Goal: Entertainment & Leisure: Consume media (video, audio)

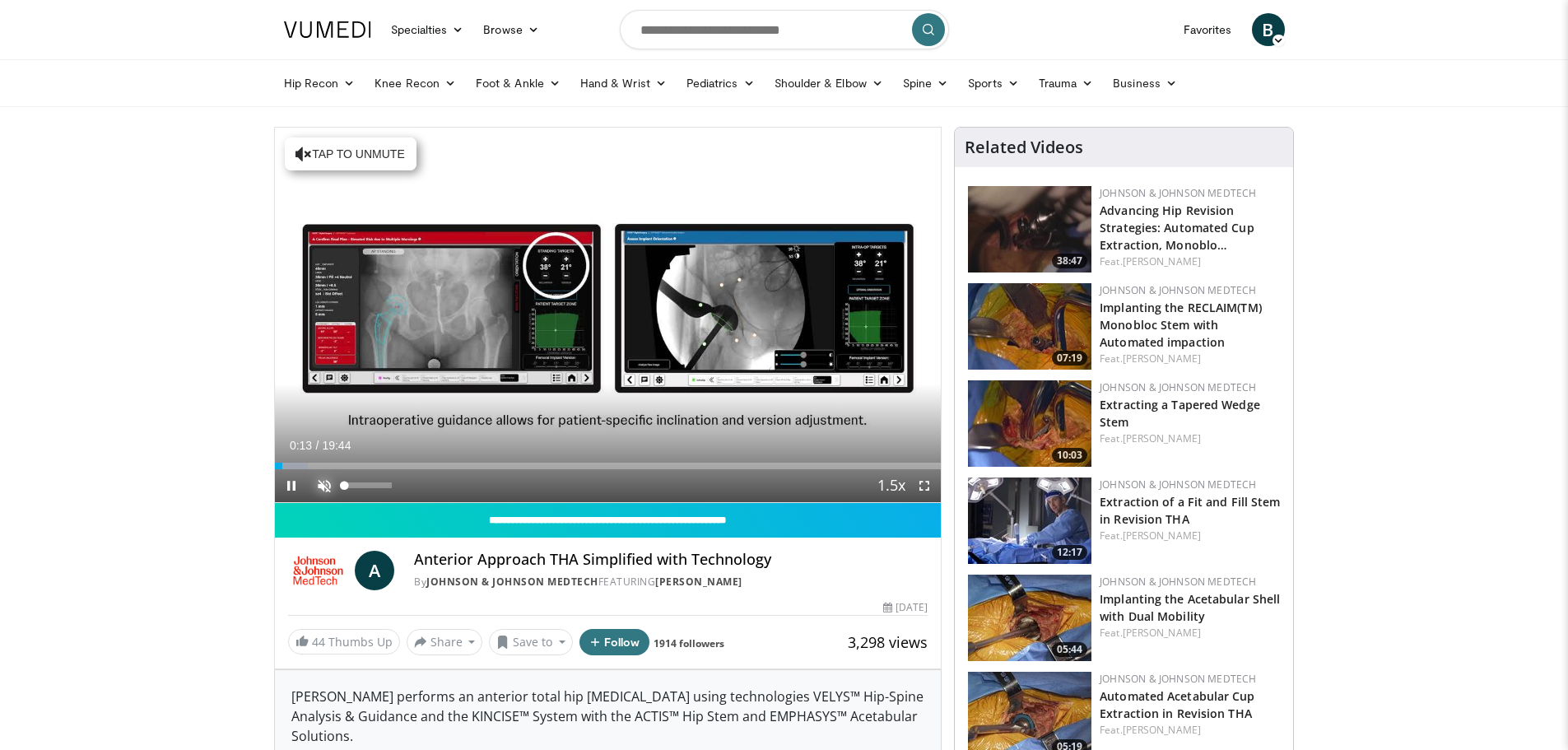
click at [328, 476] on span "Video Player" at bounding box center [324, 486] width 33 height 33
click at [924, 488] on span "Video Player" at bounding box center [924, 486] width 33 height 33
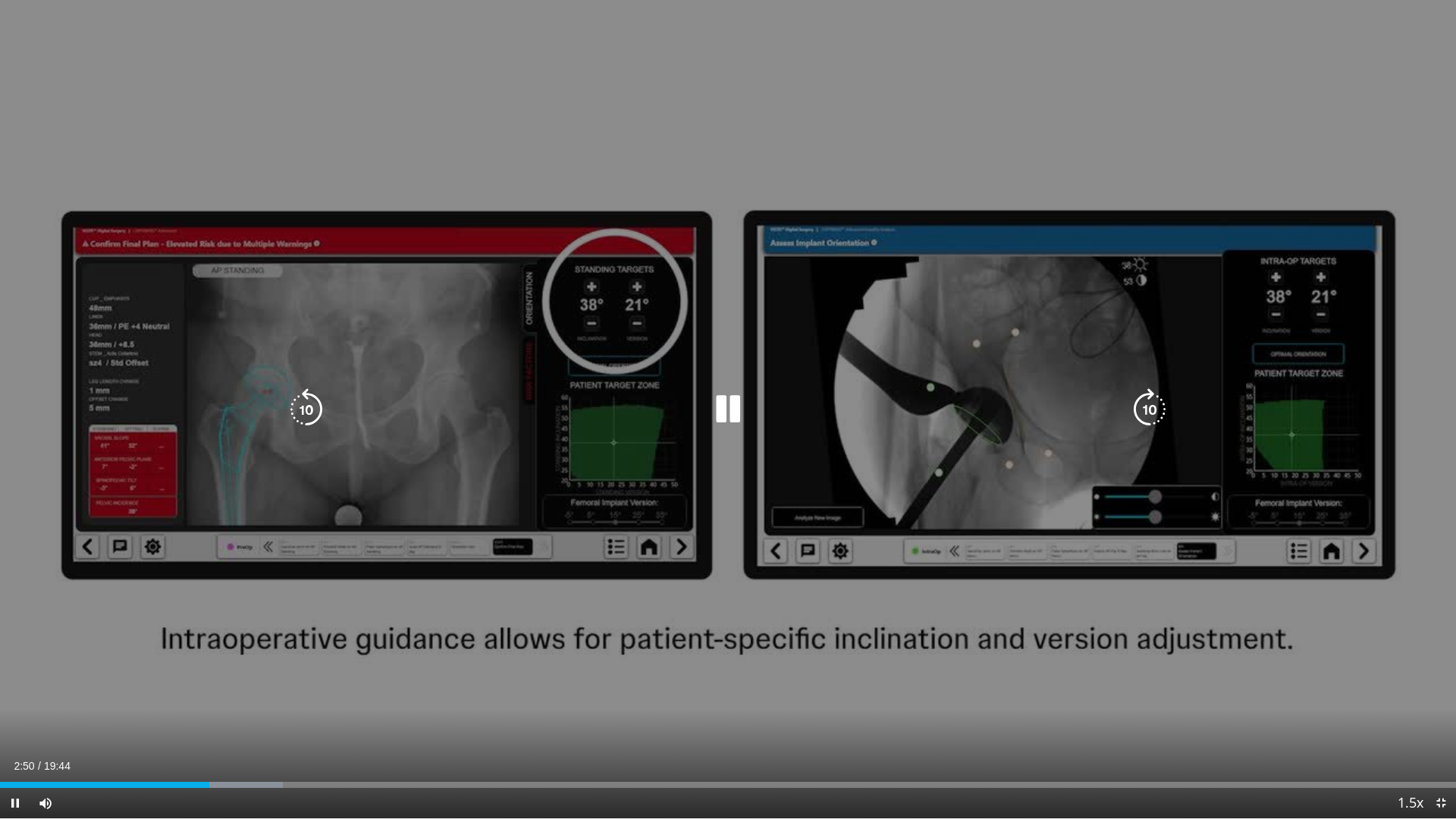
click at [872, 438] on div "10 seconds Tap to unmute" at bounding box center [728, 409] width 1456 height 818
click at [823, 424] on div "Video Player" at bounding box center [727, 410] width 873 height 30
click at [726, 407] on icon "Video Player" at bounding box center [727, 409] width 42 height 42
click at [807, 384] on div "10 seconds Tap to unmute" at bounding box center [728, 409] width 1456 height 818
click at [285, 413] on div "10 seconds Tap to unmute" at bounding box center [728, 409] width 1456 height 818
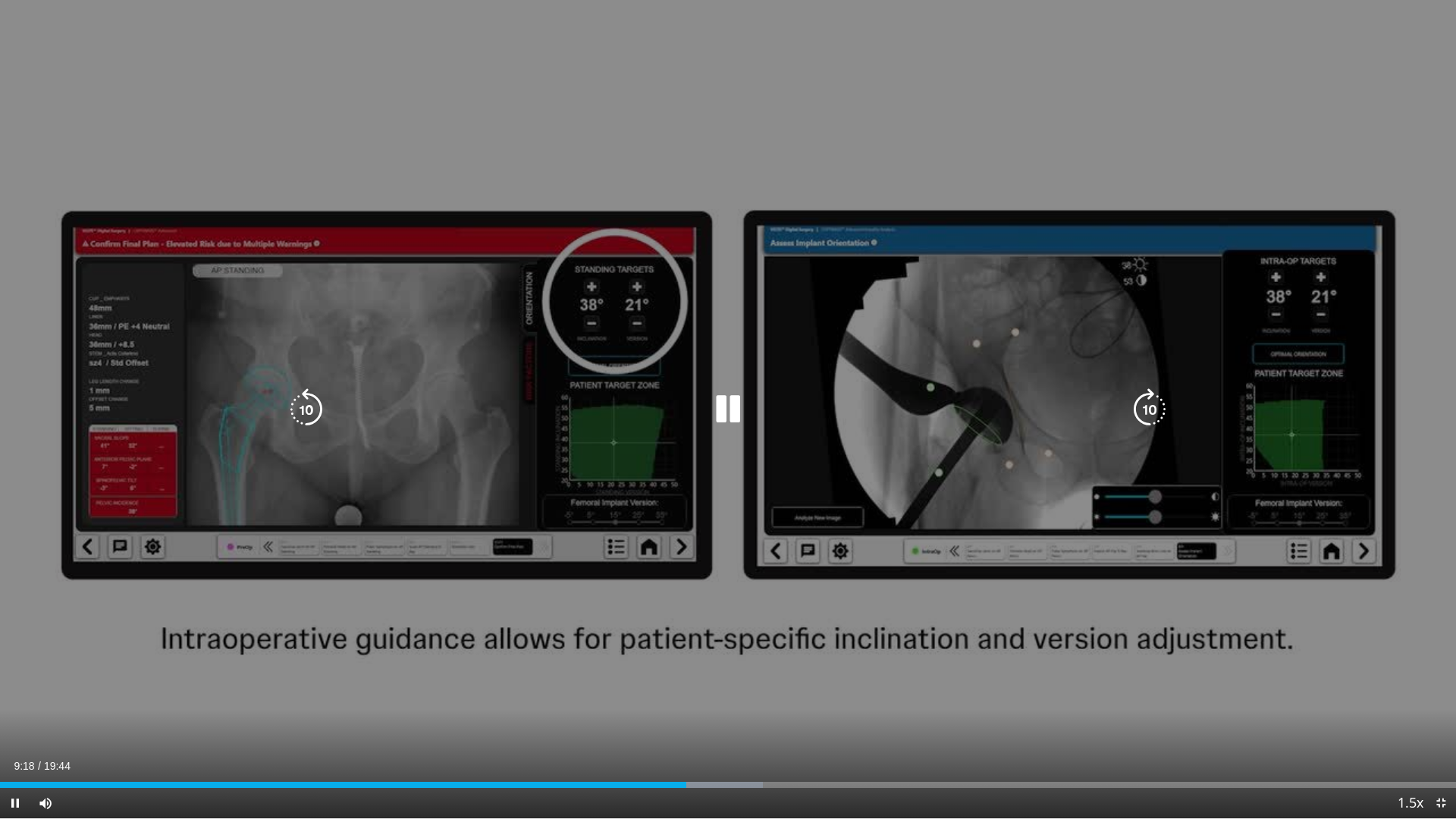
click at [306, 406] on icon "Video Player" at bounding box center [306, 409] width 42 height 42
click at [715, 408] on icon "Video Player" at bounding box center [727, 409] width 42 height 42
click at [854, 375] on div "10 seconds Tap to unmute" at bounding box center [728, 409] width 1456 height 818
click at [936, 419] on div "Video Player" at bounding box center [727, 410] width 873 height 30
click at [738, 404] on icon "Video Player" at bounding box center [727, 409] width 42 height 42
